Goal: Transaction & Acquisition: Purchase product/service

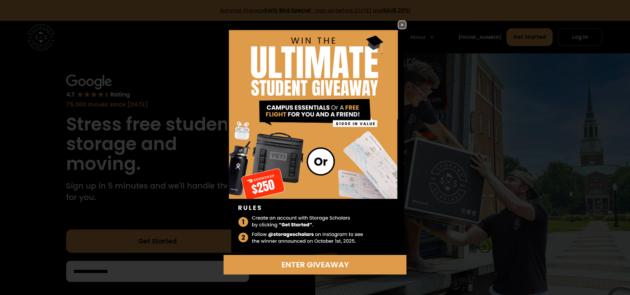
click at [405, 26] on img at bounding box center [402, 24] width 7 height 7
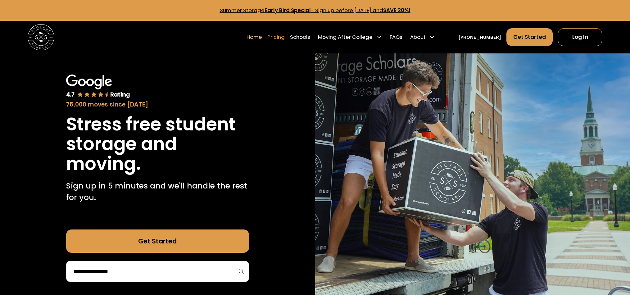
click at [285, 37] on link "Pricing" at bounding box center [276, 37] width 17 height 18
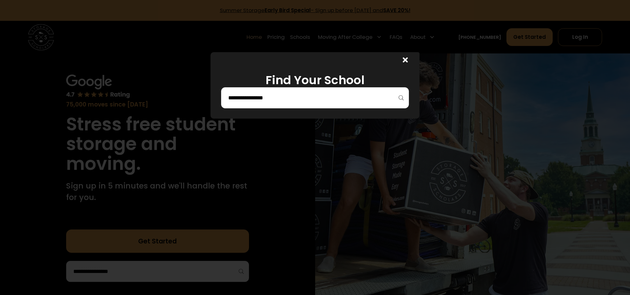
click at [289, 102] on input "search" at bounding box center [315, 98] width 175 height 11
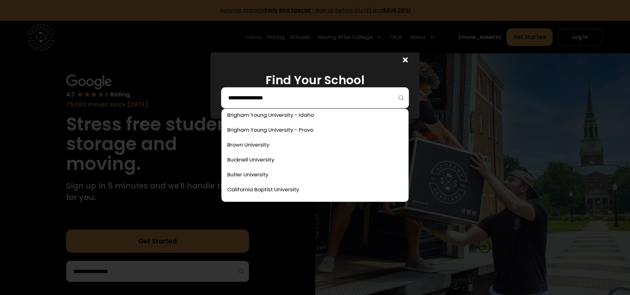
scroll to position [318, 0]
click at [257, 138] on link at bounding box center [315, 144] width 182 height 14
click at [296, 100] on input "search" at bounding box center [315, 98] width 175 height 11
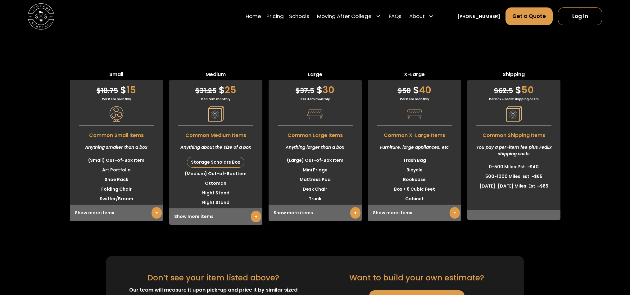
scroll to position [1792, 0]
